Goal: Register for event/course

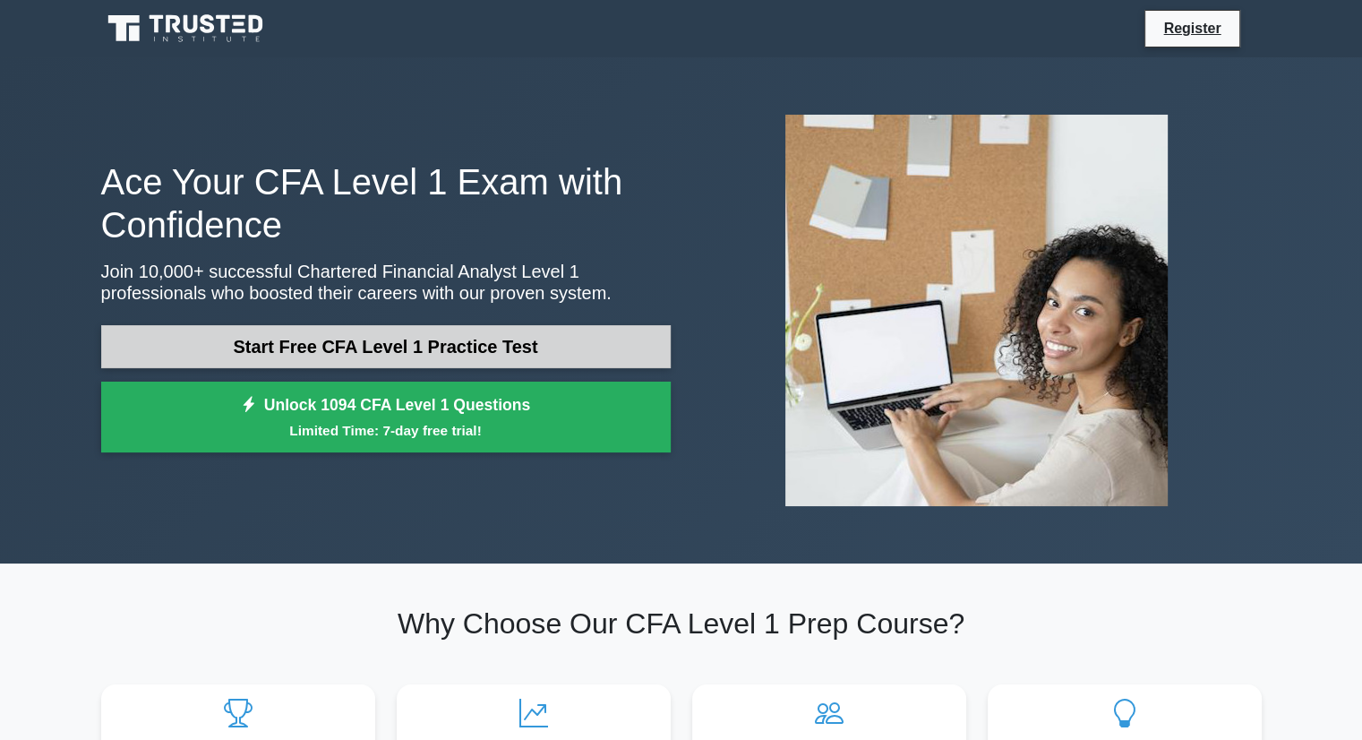
click at [368, 348] on link "Start Free CFA Level 1 Practice Test" at bounding box center [385, 346] width 569 height 43
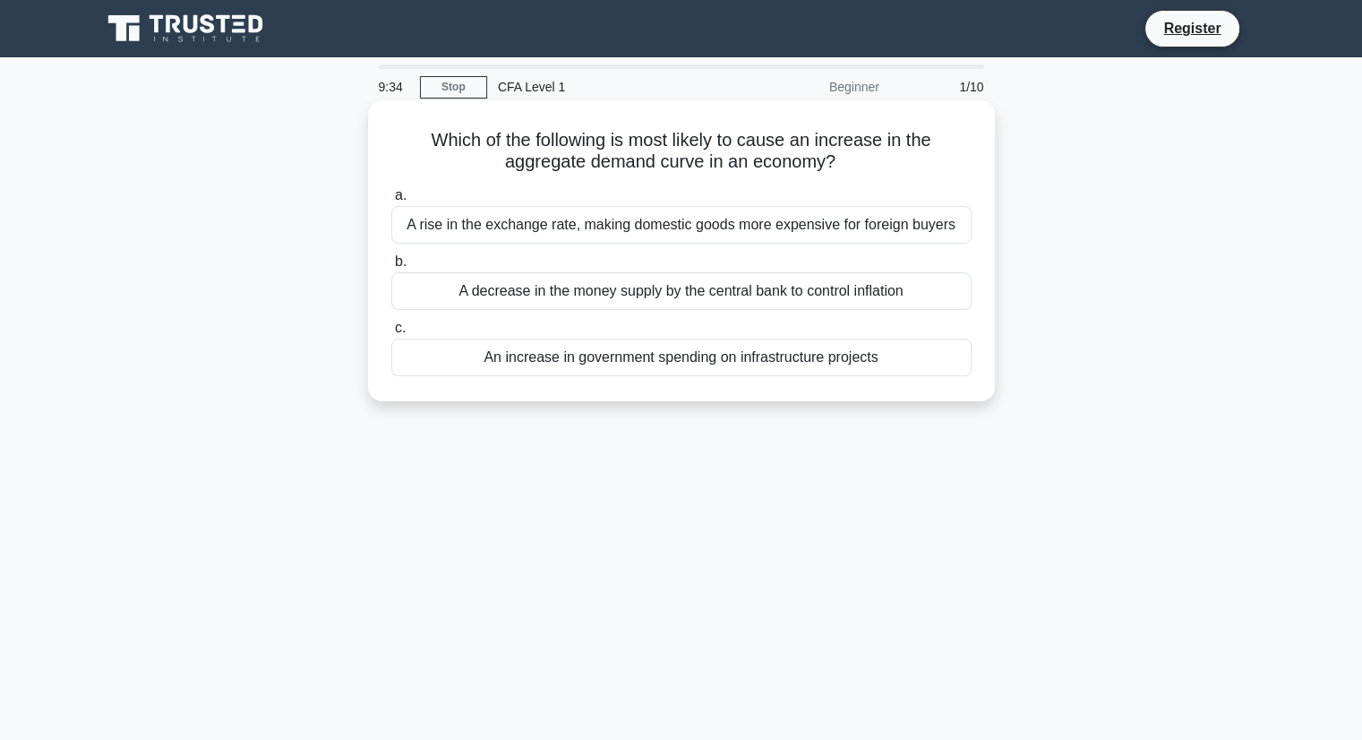
click at [572, 370] on div "An increase in government spending on infrastructure projects" at bounding box center [681, 357] width 580 height 38
click at [391, 334] on input "c. An increase in government spending on infrastructure projects" at bounding box center [391, 328] width 0 height 12
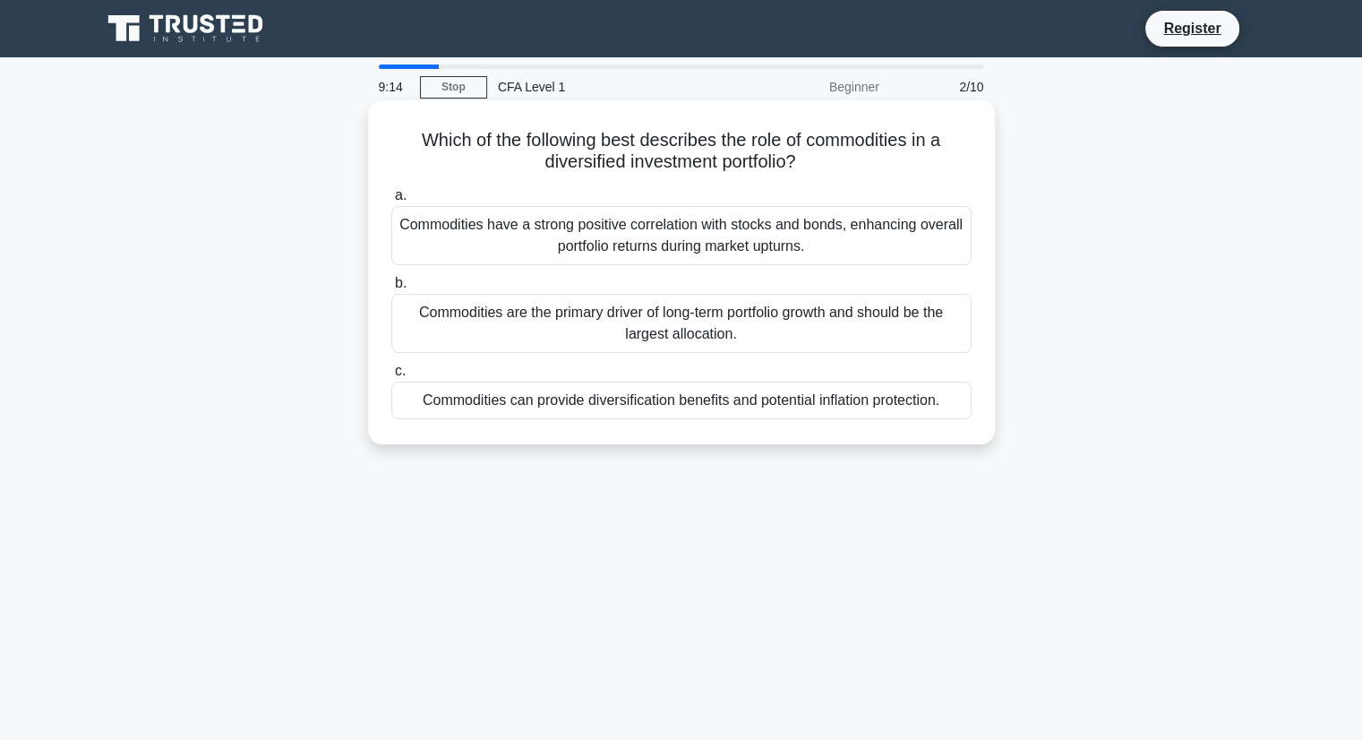
click at [594, 402] on div "Commodities can provide diversification benefits and potential inflation protec…" at bounding box center [681, 400] width 580 height 38
click at [391, 377] on input "c. Commodities can provide diversification benefits and potential inflation pro…" at bounding box center [391, 371] width 0 height 12
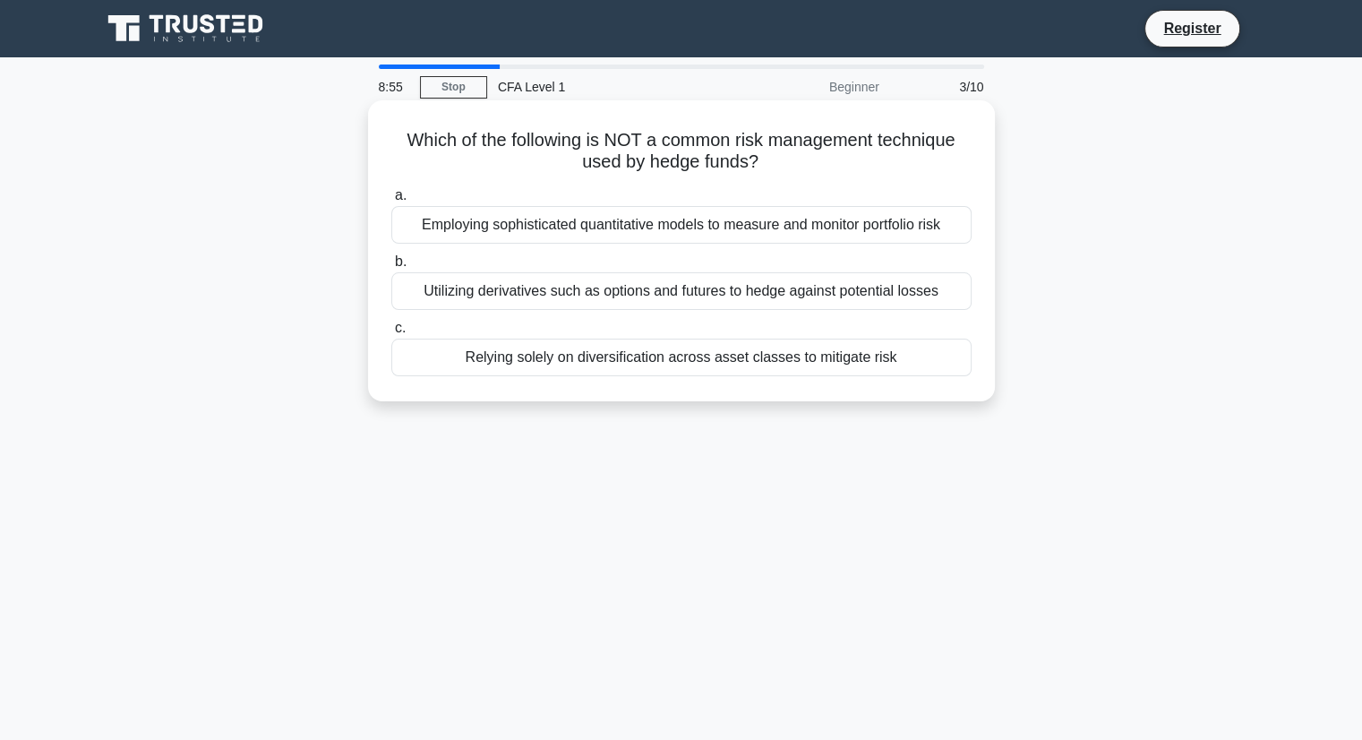
click at [506, 357] on div "Relying solely on diversification across asset classes to mitigate risk" at bounding box center [681, 357] width 580 height 38
click at [391, 334] on input "c. Relying solely on diversification across asset classes to mitigate risk" at bounding box center [391, 328] width 0 height 12
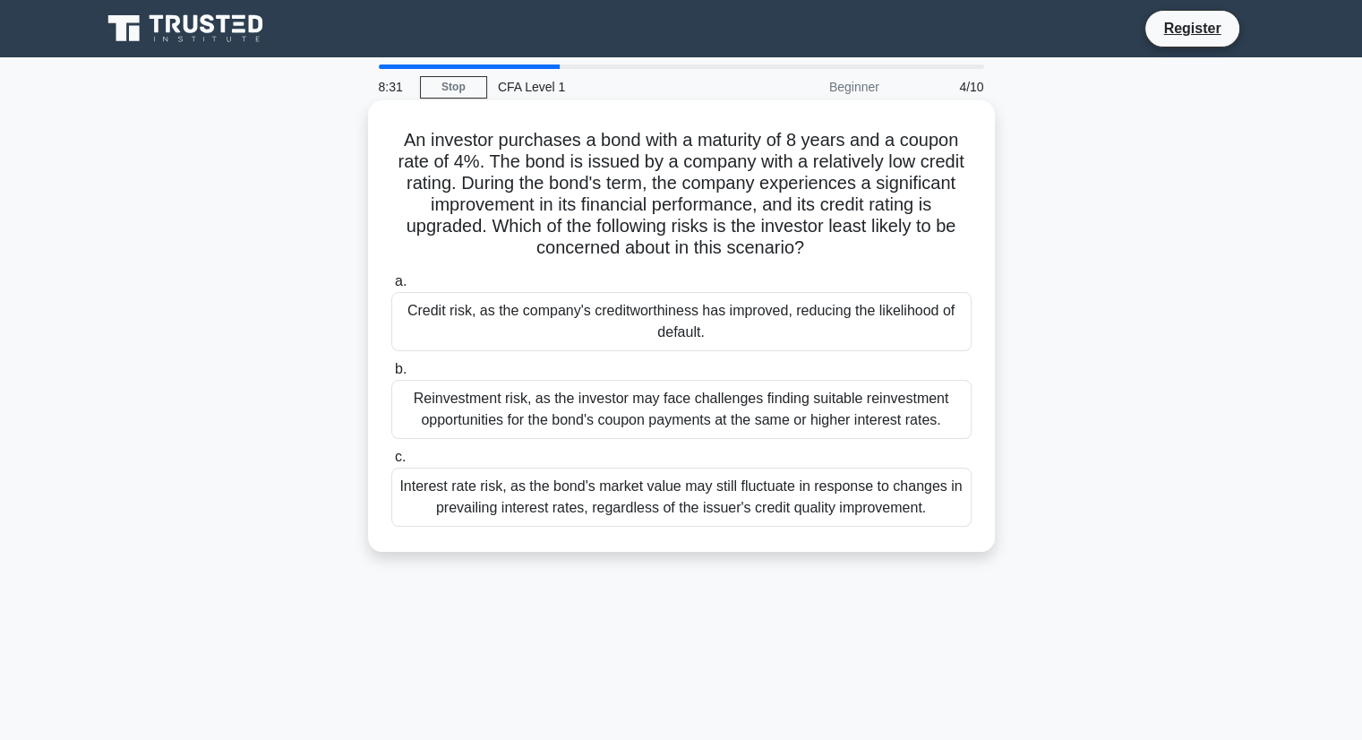
click at [823, 346] on div "Credit risk, as the company's creditworthiness has improved, reducing the likel…" at bounding box center [681, 321] width 580 height 59
click at [391, 287] on input "a. Credit risk, as the company's creditworthiness has improved, reducing the li…" at bounding box center [391, 282] width 0 height 12
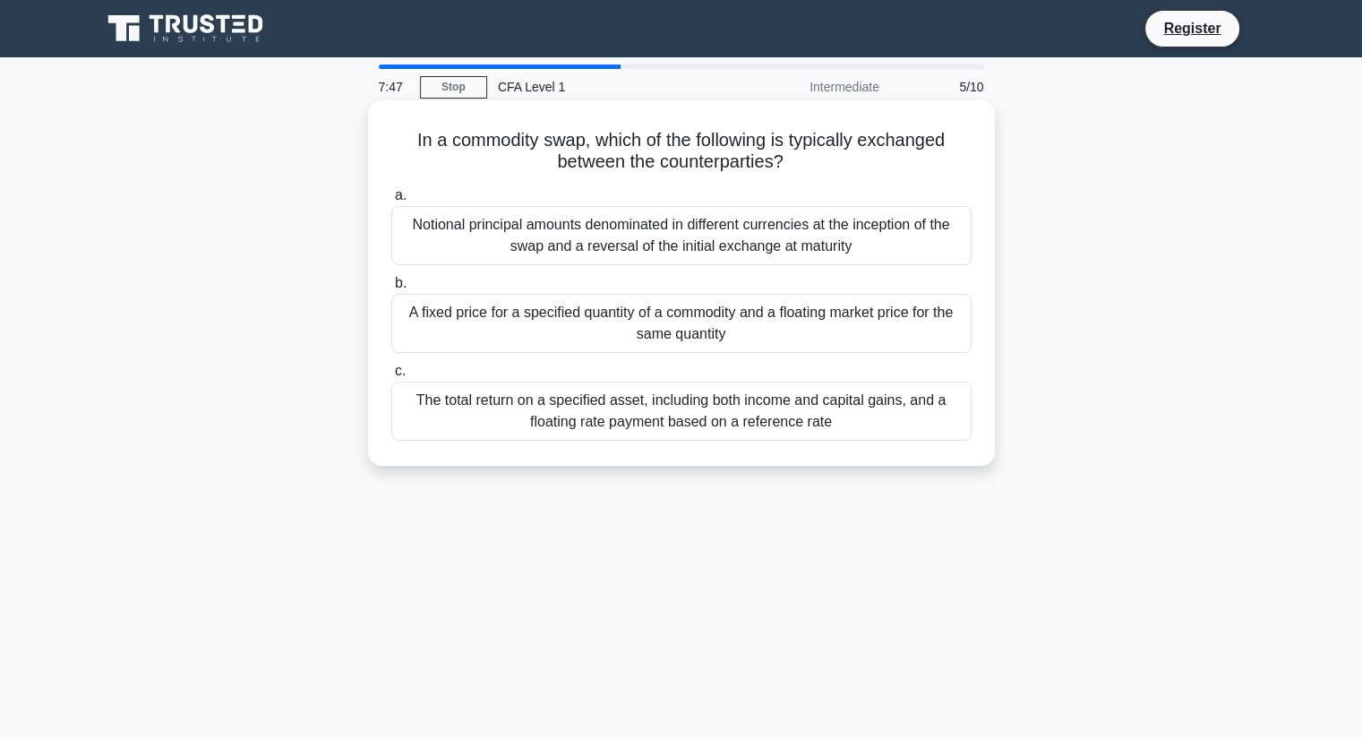
click at [781, 325] on div "A fixed price for a specified quantity of a commodity and a floating market pri…" at bounding box center [681, 323] width 580 height 59
click at [391, 289] on input "b. A fixed price for a specified quantity of a commodity and a floating market …" at bounding box center [391, 284] width 0 height 12
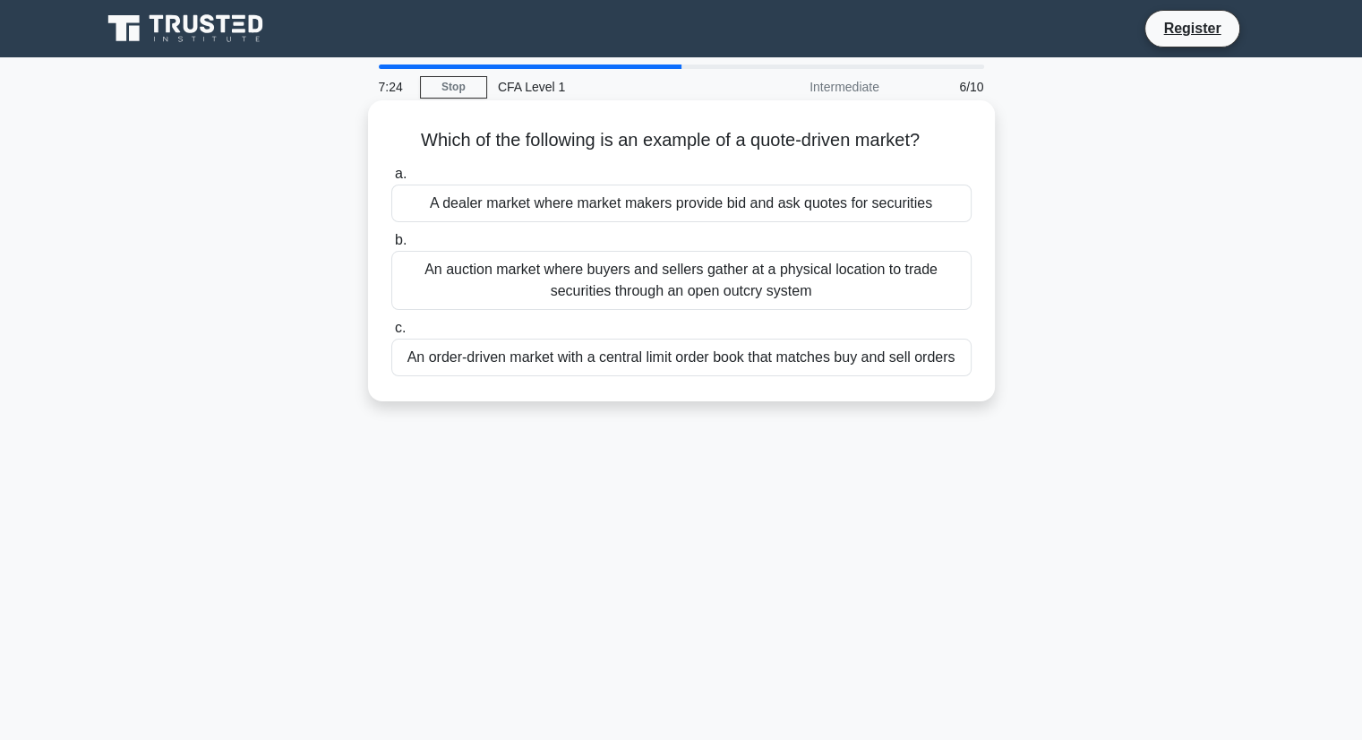
click at [699, 226] on div "a. A dealer market where market makers provide bid and ask quotes for securitie…" at bounding box center [681, 269] width 602 height 220
click at [697, 205] on div "A dealer market where market makers provide bid and ask quotes for securities" at bounding box center [681, 203] width 580 height 38
click at [391, 180] on input "a. A dealer market where market makers provide bid and ask quotes for securities" at bounding box center [391, 174] width 0 height 12
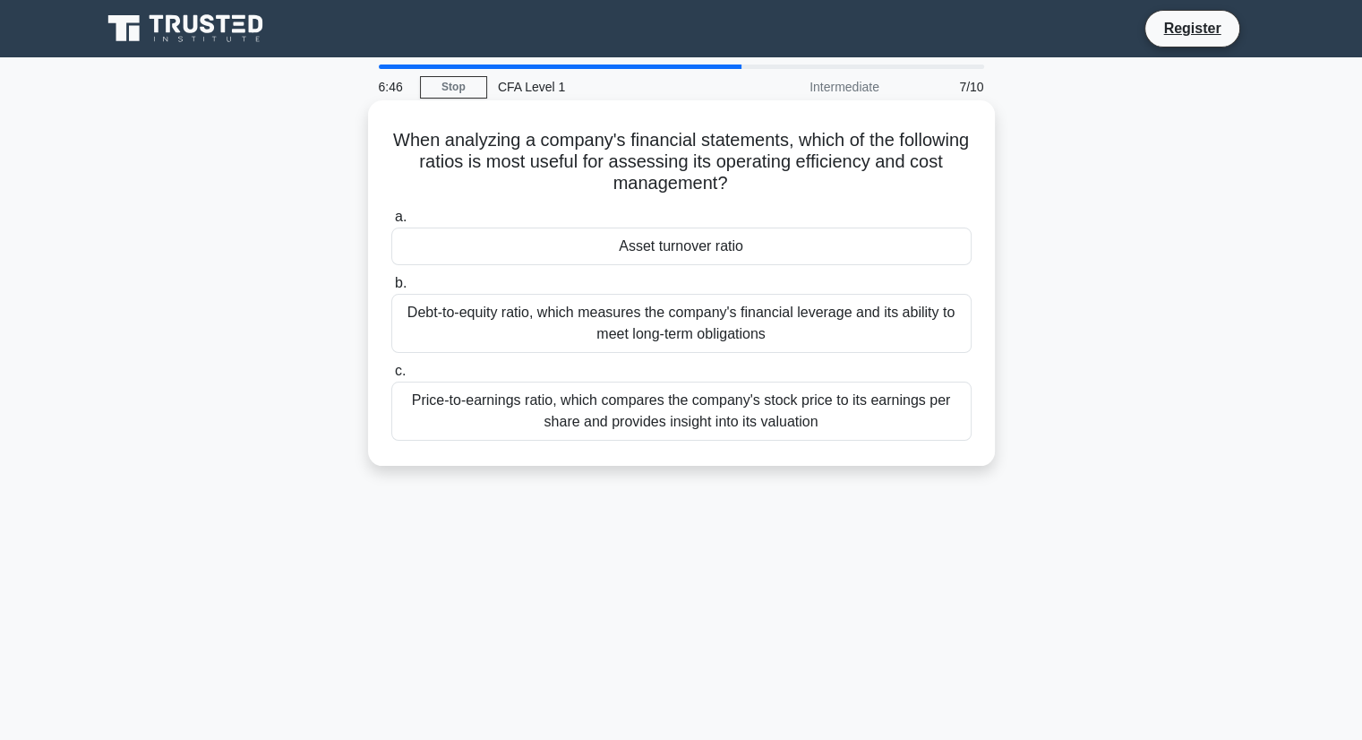
click at [656, 330] on div "Debt-to-equity ratio, which measures the company's financial leverage and its a…" at bounding box center [681, 323] width 580 height 59
click at [391, 289] on input "b. Debt-to-equity ratio, which measures the company's financial leverage and it…" at bounding box center [391, 284] width 0 height 12
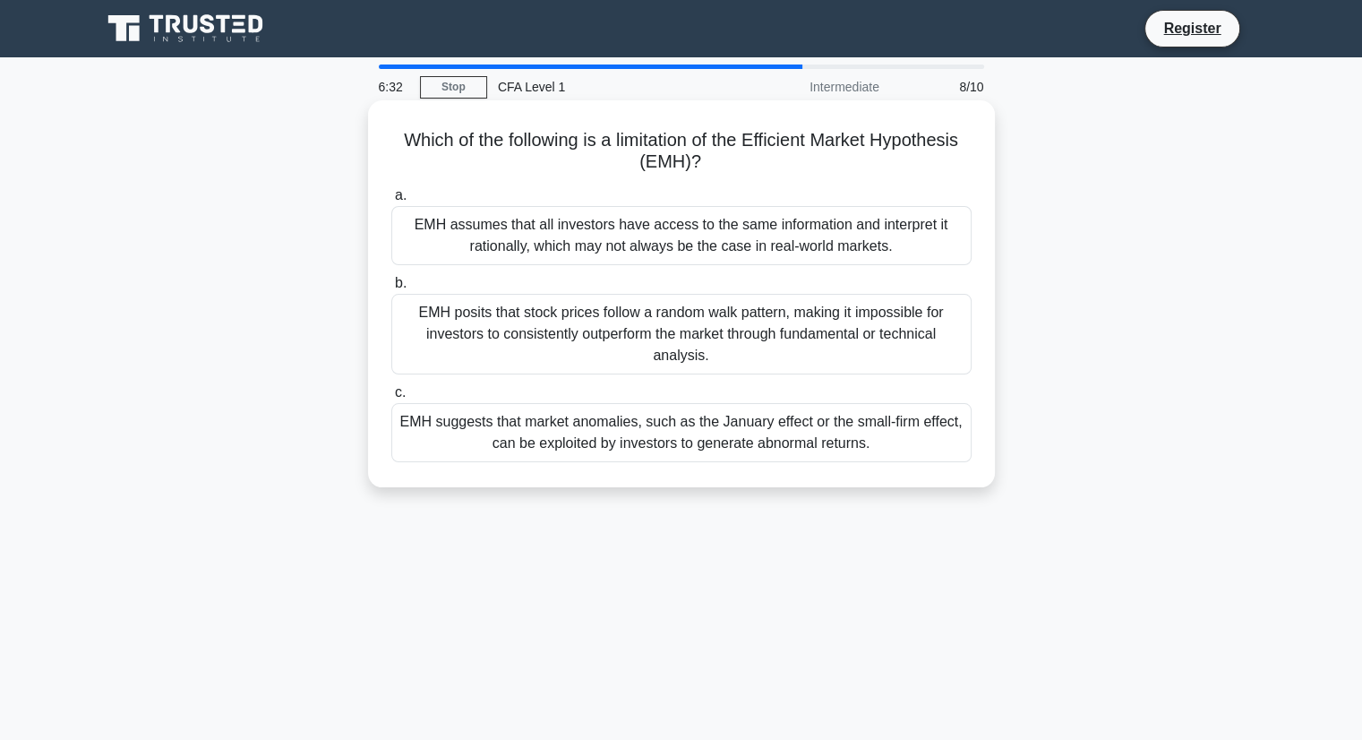
click at [648, 226] on div "EMH assumes that all investors have access to the same information and interpre…" at bounding box center [681, 235] width 580 height 59
click at [391, 201] on input "a. EMH assumes that all investors have access to the same information and inter…" at bounding box center [391, 196] width 0 height 12
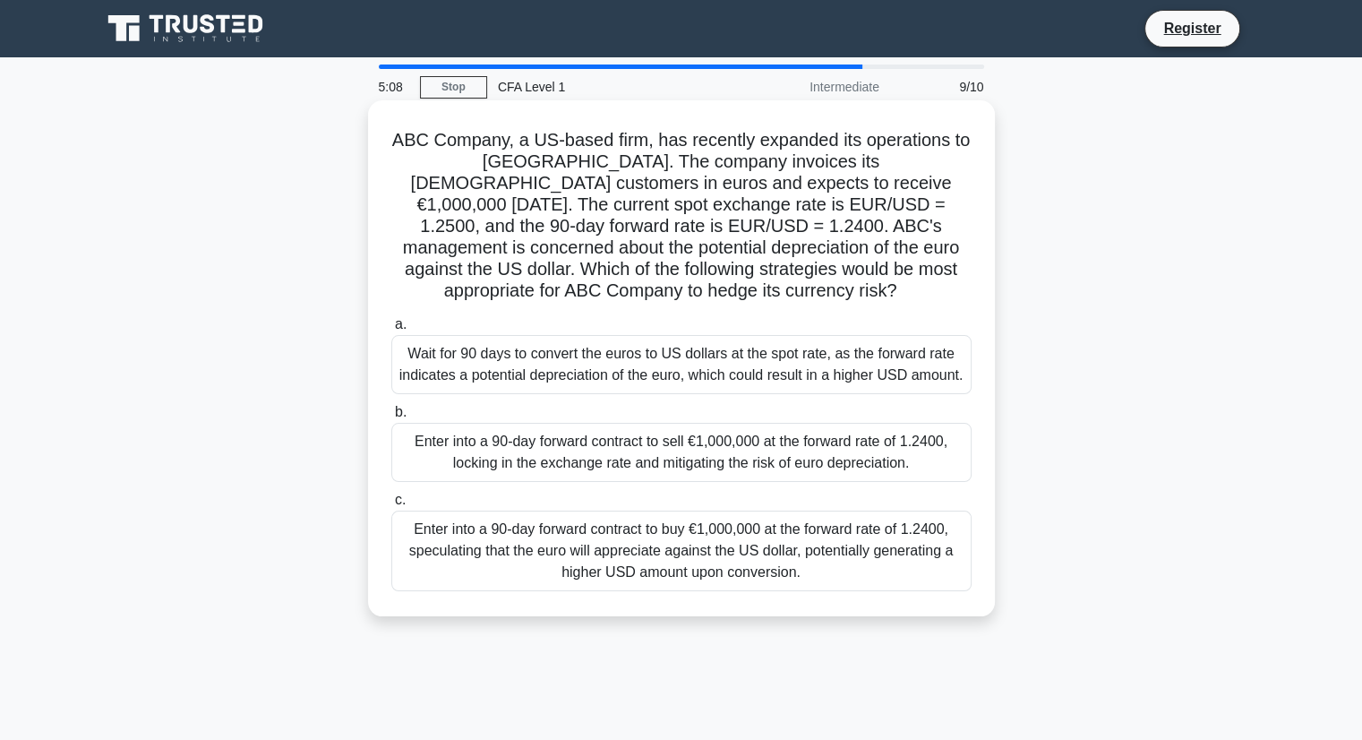
click at [627, 482] on div "Enter into a 90-day forward contract to sell €1,000,000 at the forward rate of …" at bounding box center [681, 452] width 580 height 59
click at [391, 418] on input "b. Enter into a 90-day forward contract to sell €1,000,000 at the forward rate …" at bounding box center [391, 412] width 0 height 12
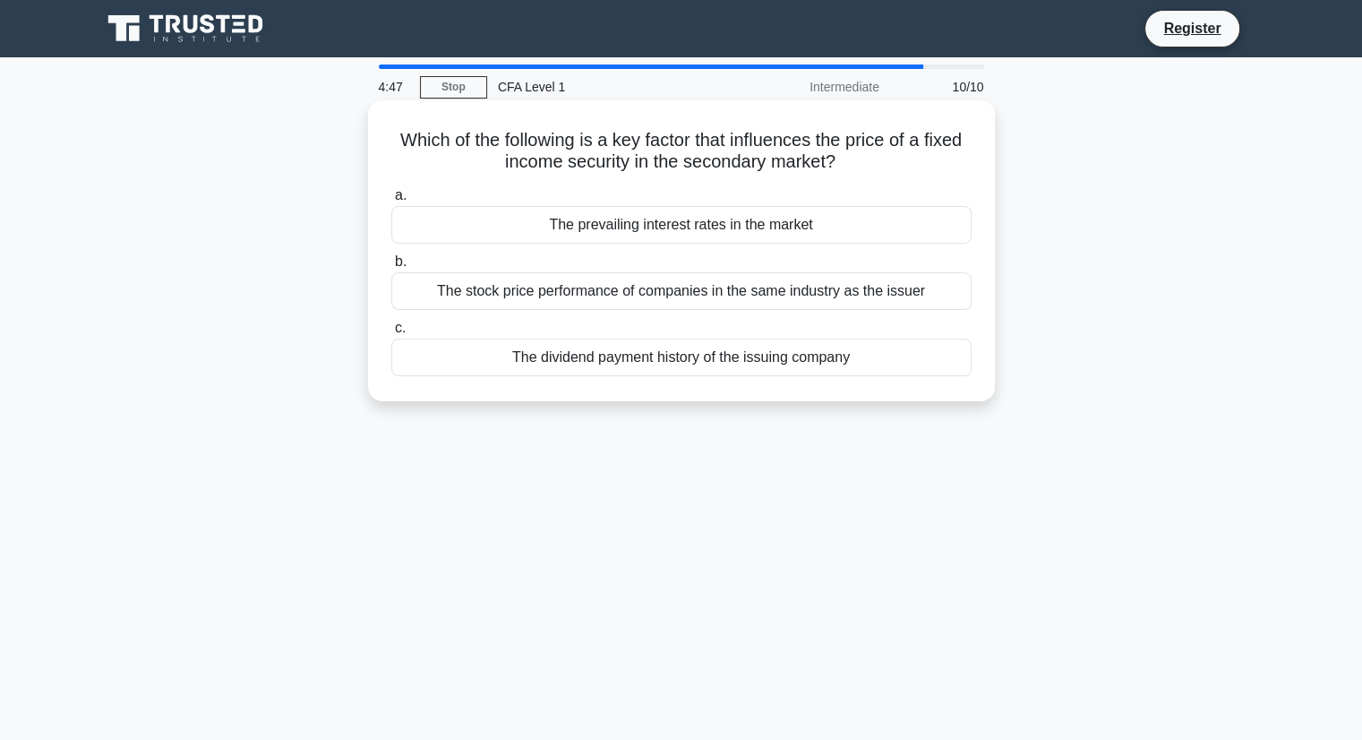
click at [691, 224] on div "The prevailing interest rates in the market" at bounding box center [681, 225] width 580 height 38
click at [391, 201] on input "a. The prevailing interest rates in the market" at bounding box center [391, 196] width 0 height 12
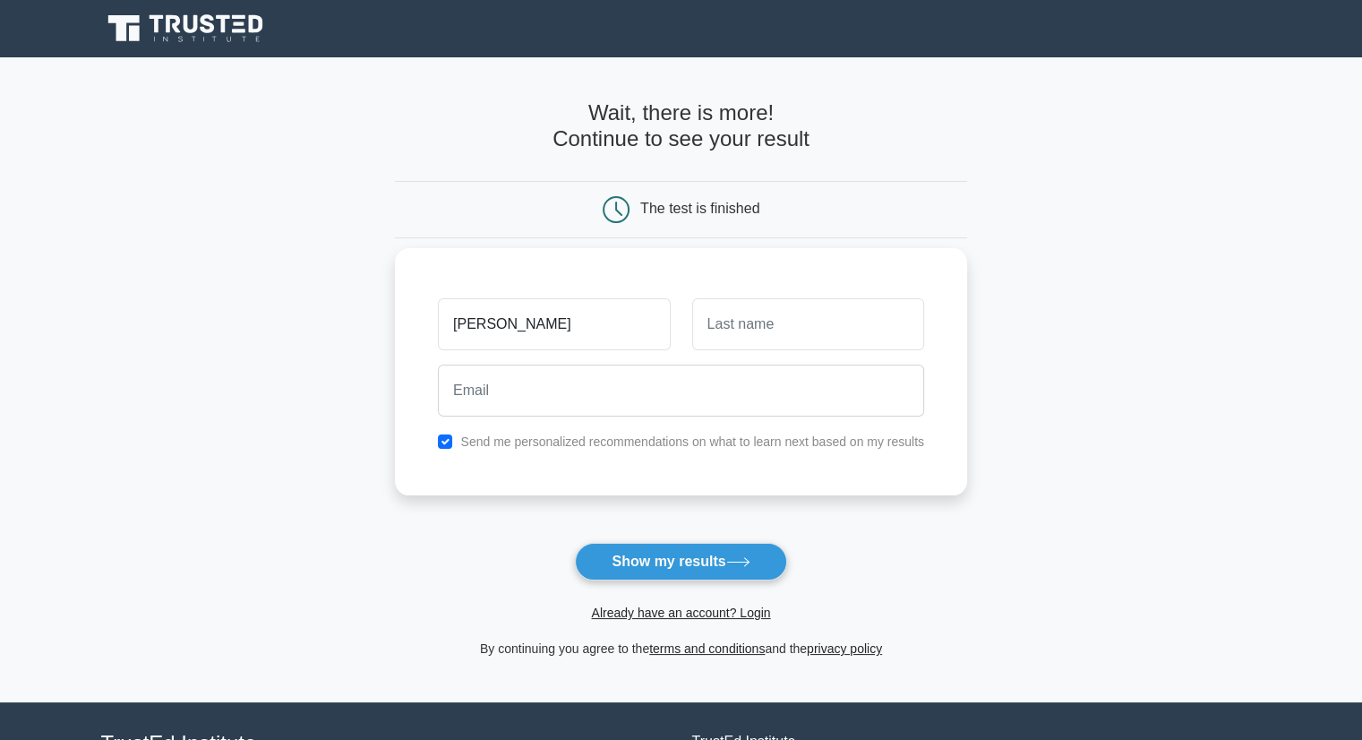
type input "ujjwal"
type input "kumar"
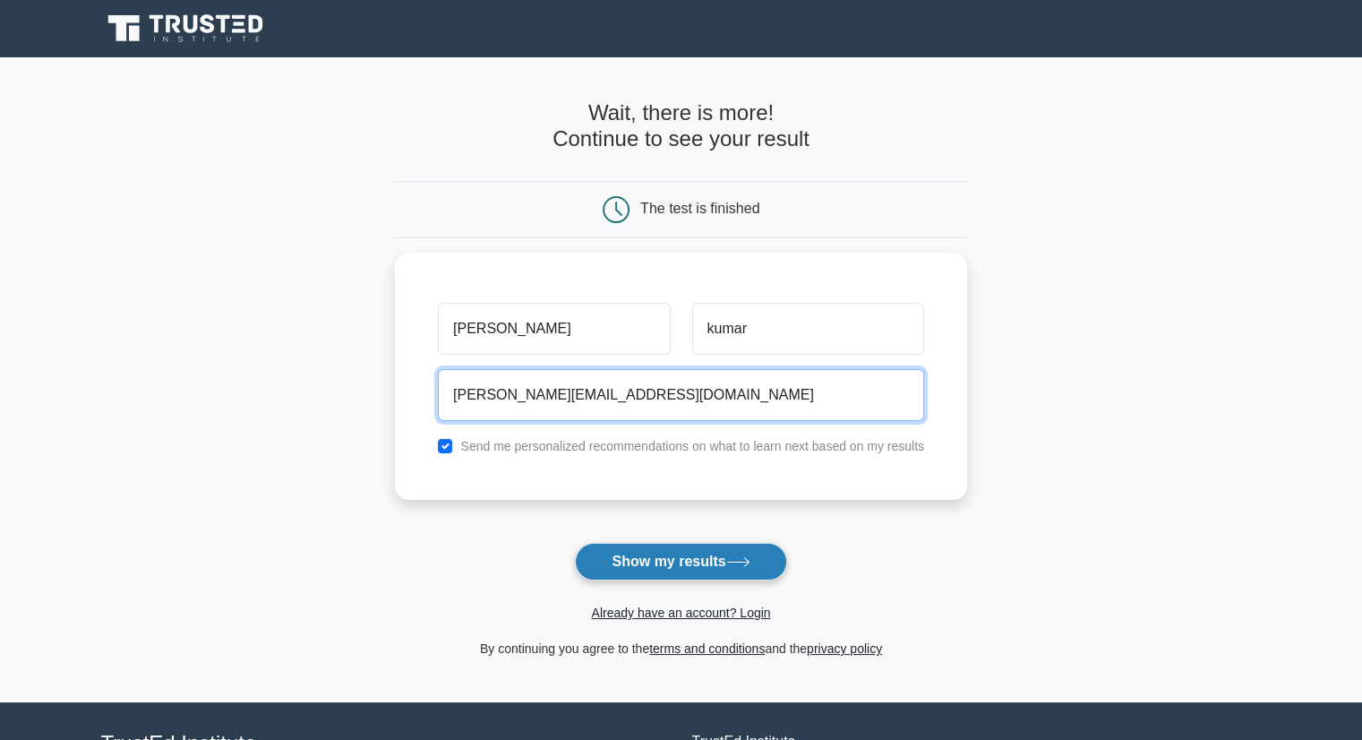
type input "ujjwal@centricity.co.in"
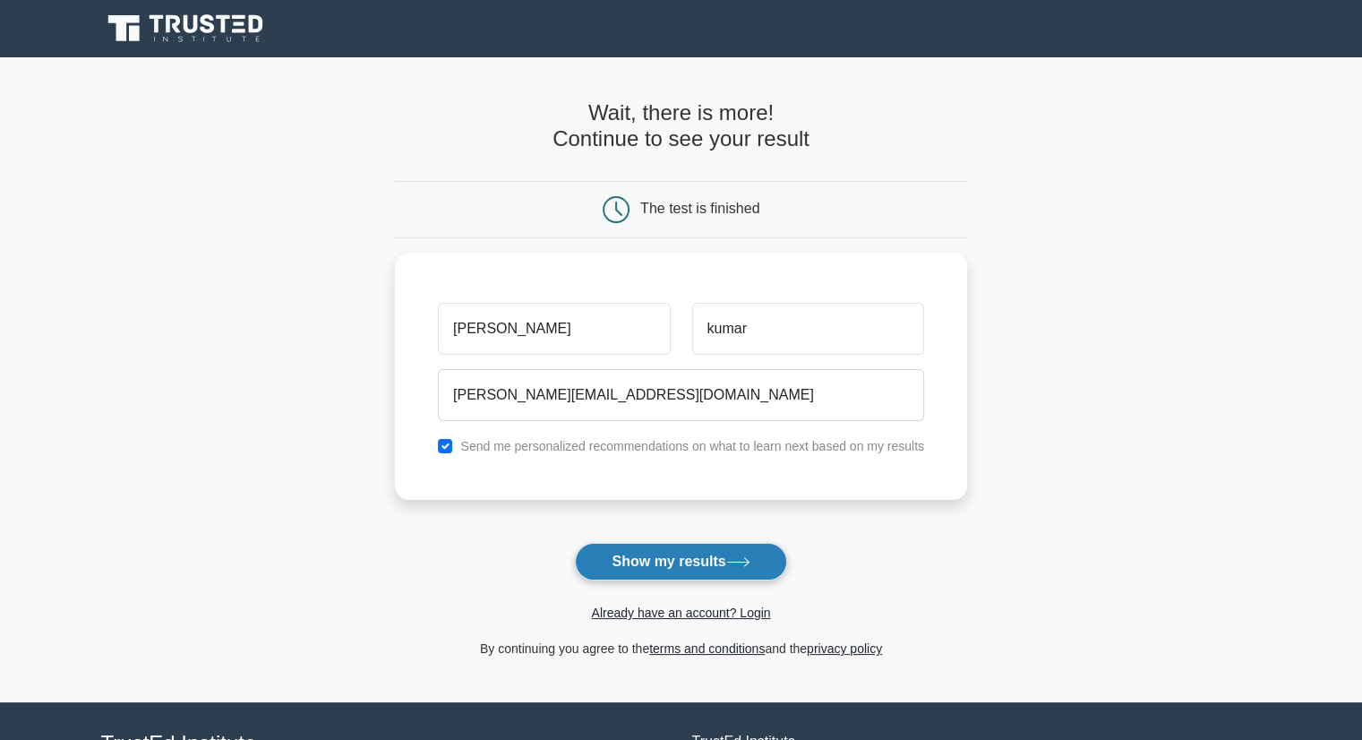
click at [642, 550] on button "Show my results" at bounding box center [680, 562] width 211 height 38
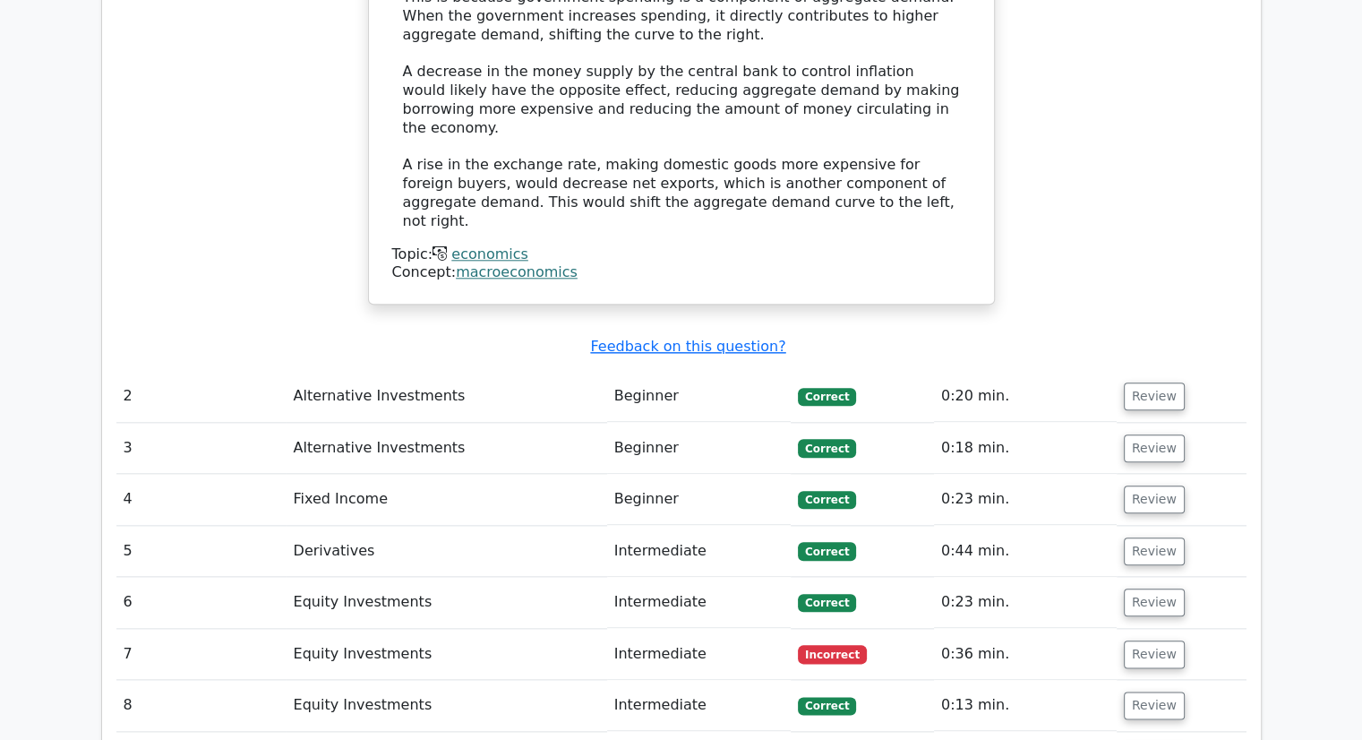
scroll to position [1915, 0]
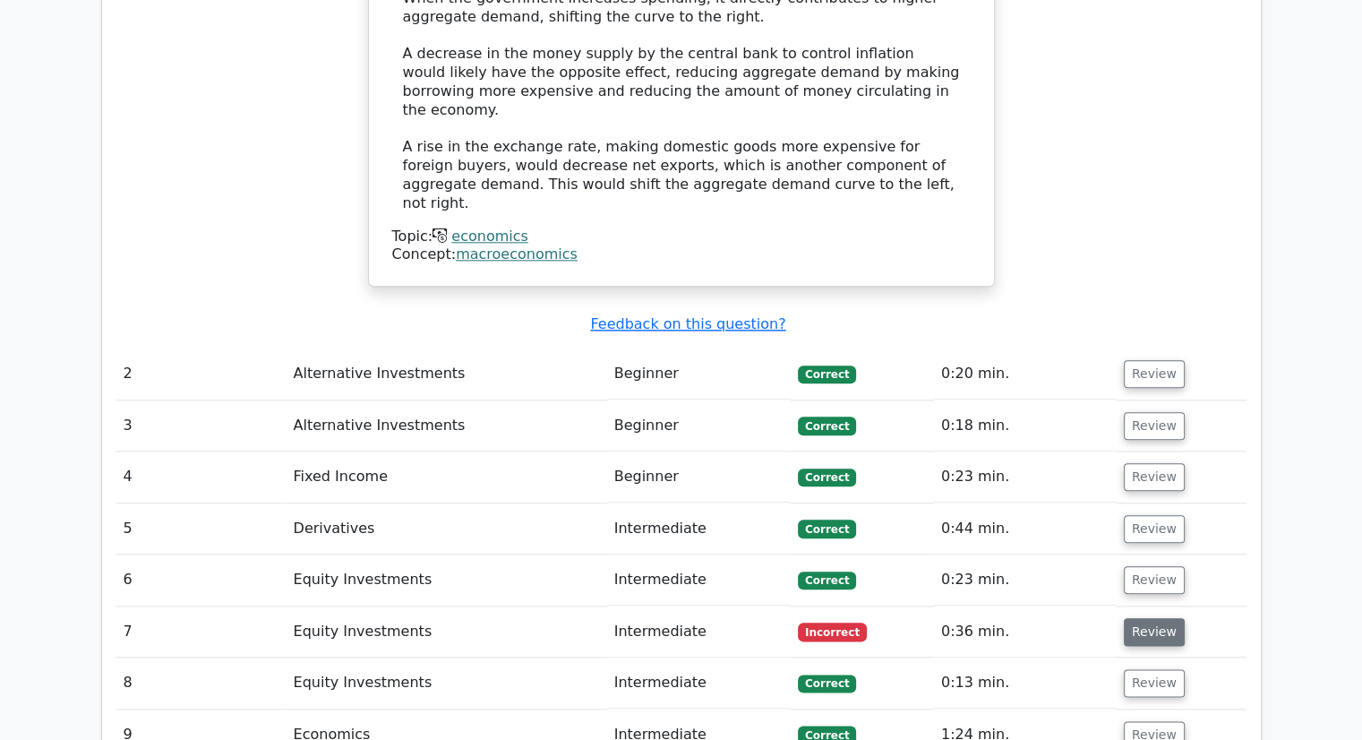
click at [1124, 618] on button "Review" at bounding box center [1154, 632] width 61 height 28
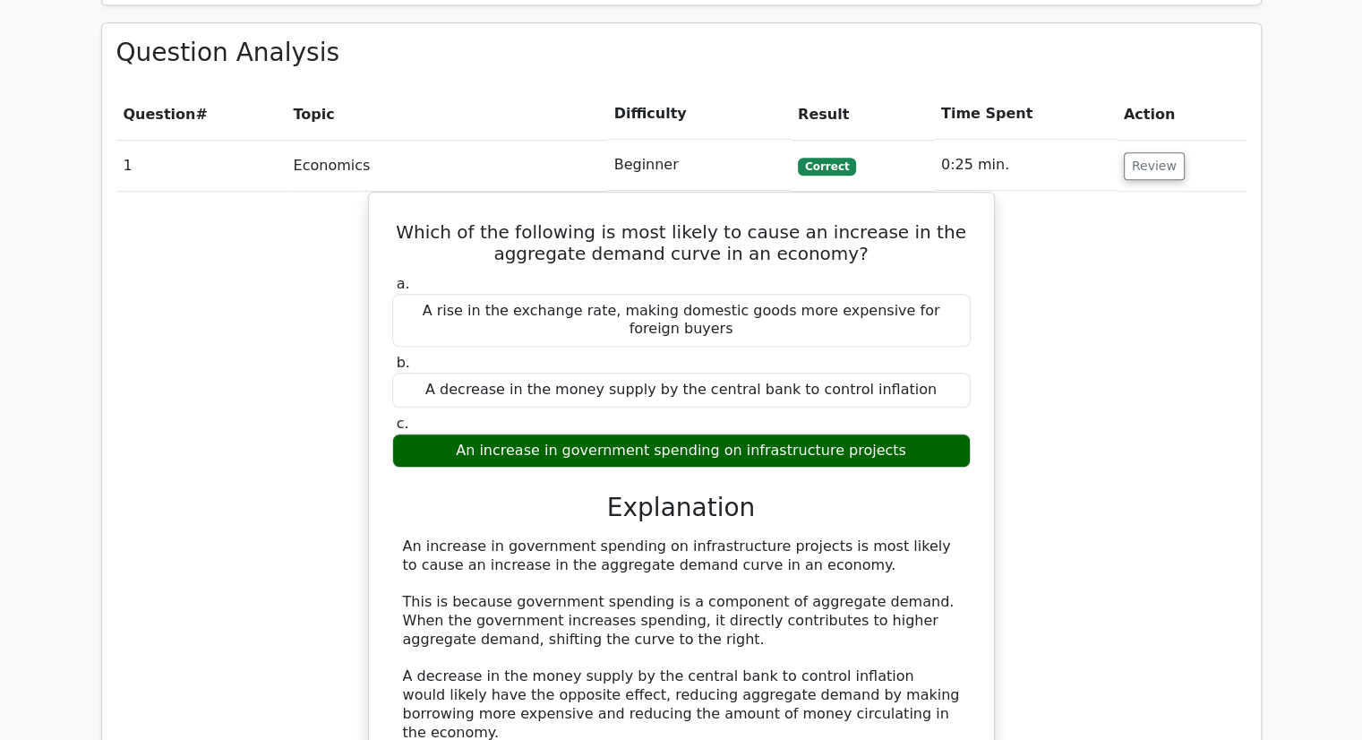
scroll to position [1302, 0]
